Goal: Information Seeking & Learning: Learn about a topic

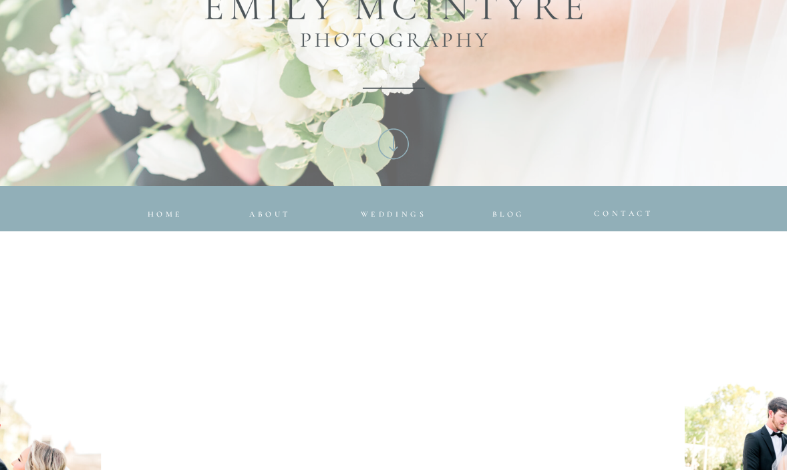
scroll to position [418, 0]
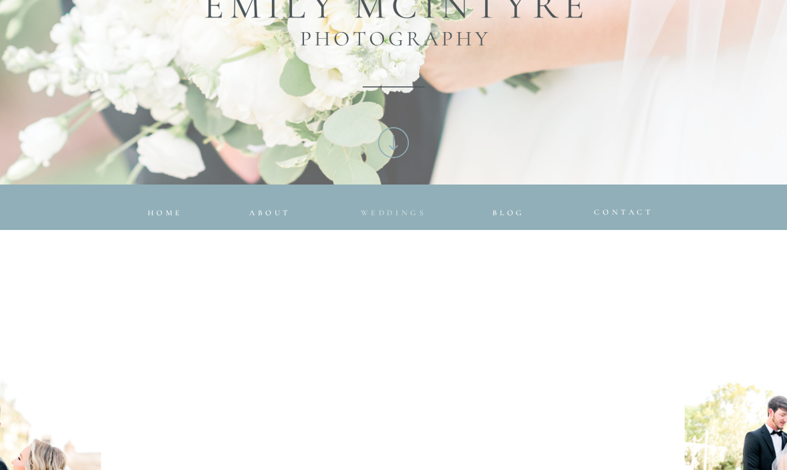
click at [392, 211] on span "Weddings" at bounding box center [394, 212] width 66 height 9
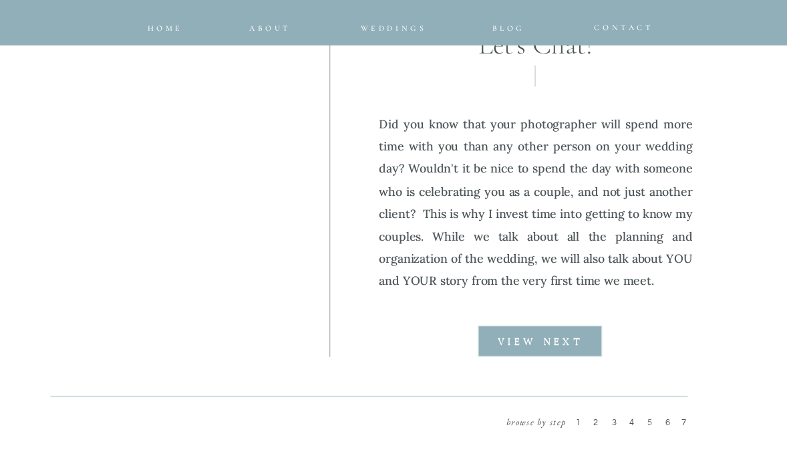
scroll to position [1710, 0]
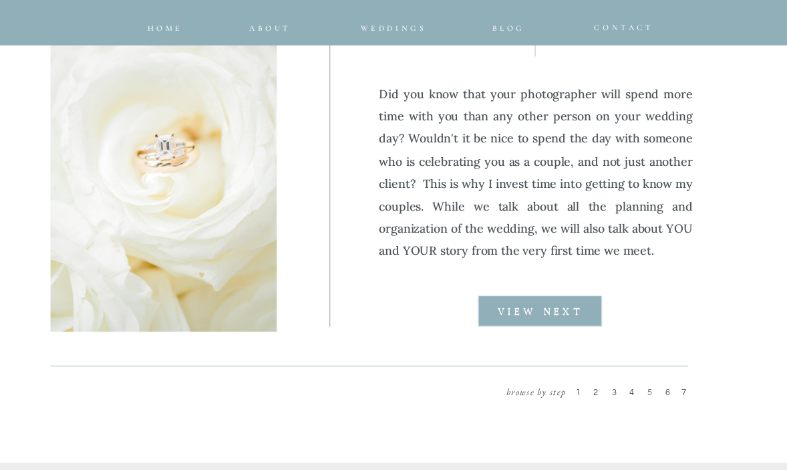
click at [596, 392] on span "2" at bounding box center [598, 392] width 8 height 9
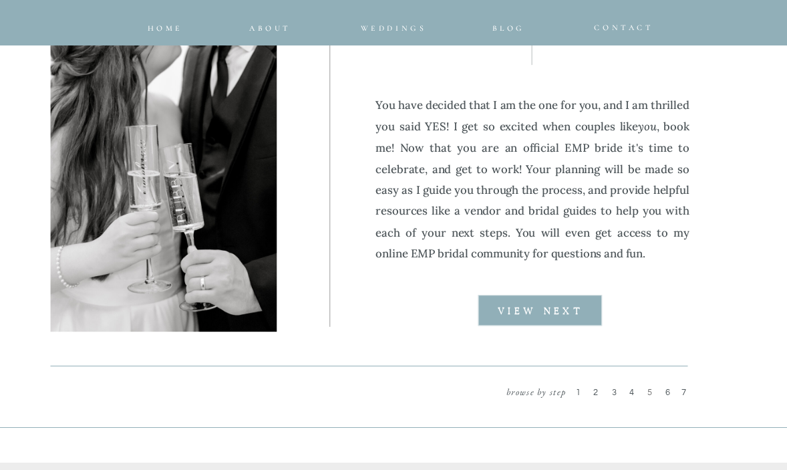
click at [614, 395] on span "3" at bounding box center [616, 392] width 8 height 9
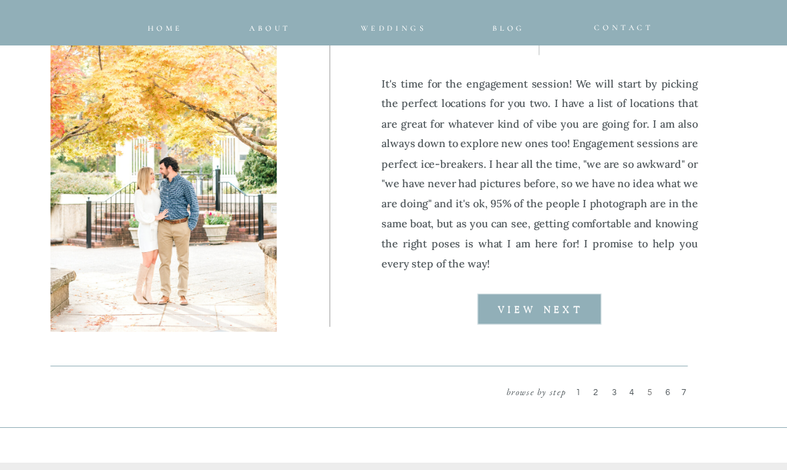
click at [559, 305] on p "VIEW NEXT" at bounding box center [541, 309] width 125 height 11
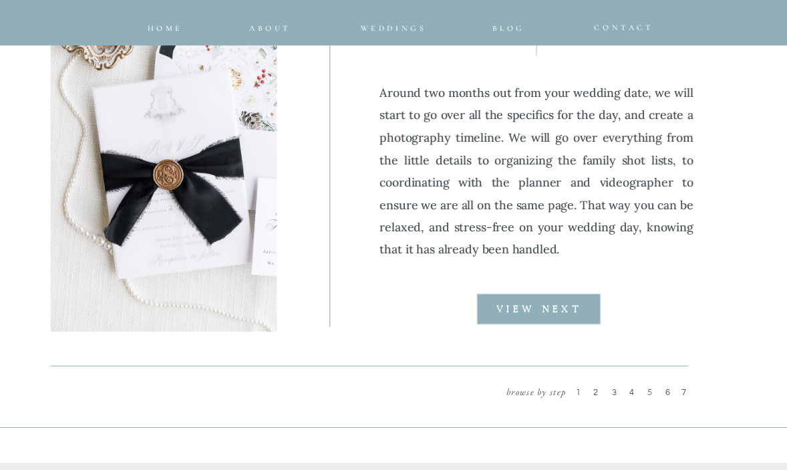
click at [521, 311] on b "VIEW NEXT" at bounding box center [540, 309] width 86 height 9
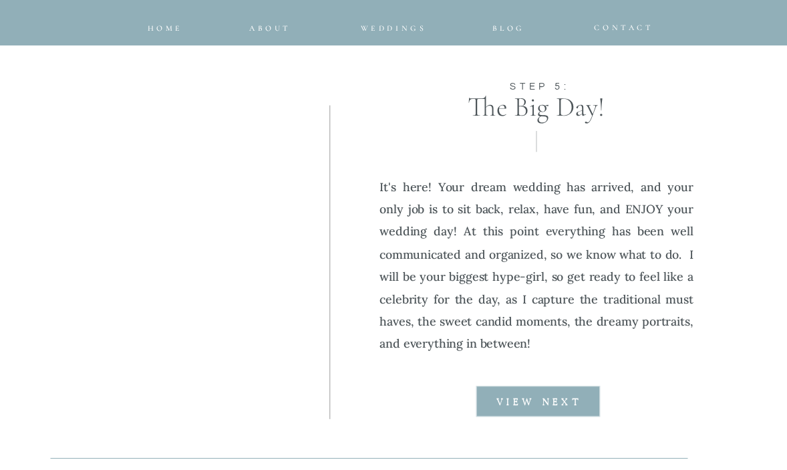
scroll to position [1675, 0]
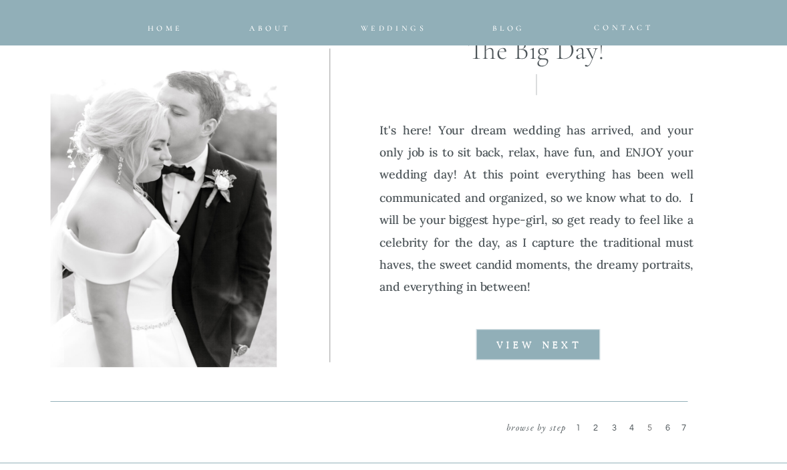
click at [549, 339] on div at bounding box center [539, 344] width 124 height 31
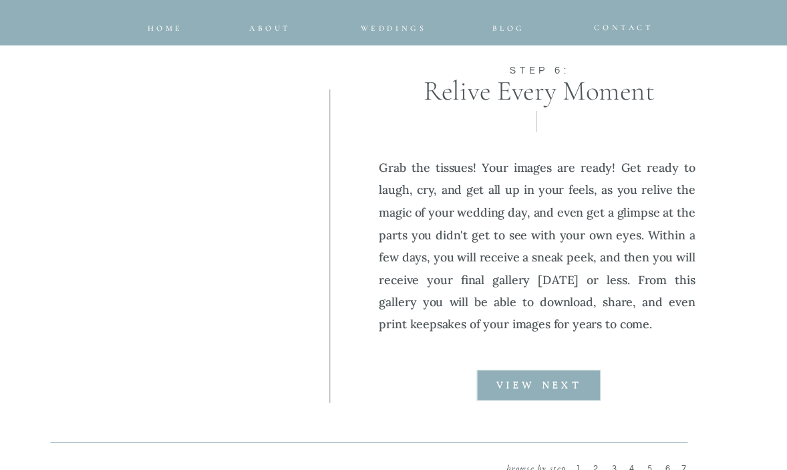
scroll to position [1612, 0]
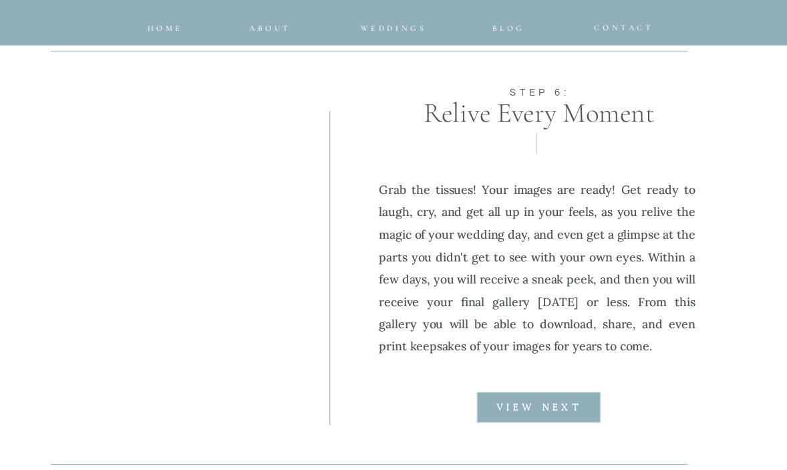
click at [541, 404] on b "VIEW NEXT" at bounding box center [540, 407] width 86 height 9
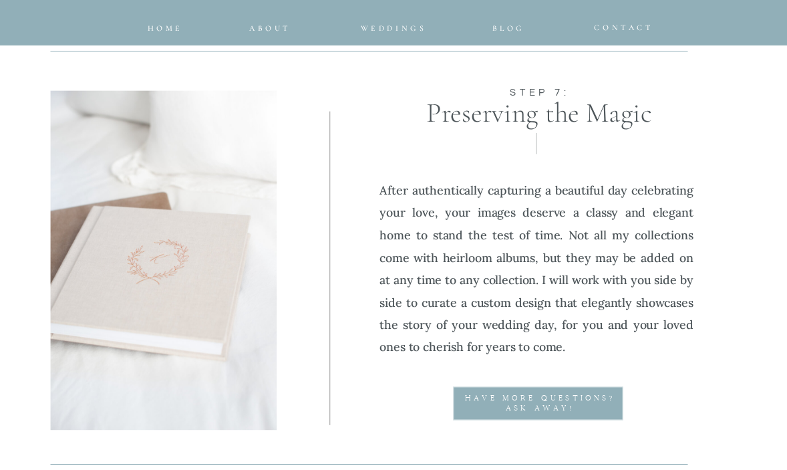
click at [541, 404] on p "have more questions? Ask AWAY!" at bounding box center [540, 398] width 154 height 11
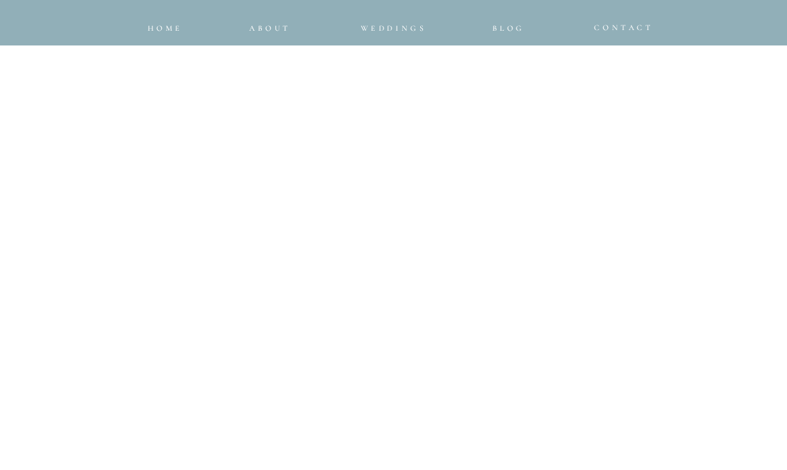
scroll to position [870, 0]
